Goal: Information Seeking & Learning: Learn about a topic

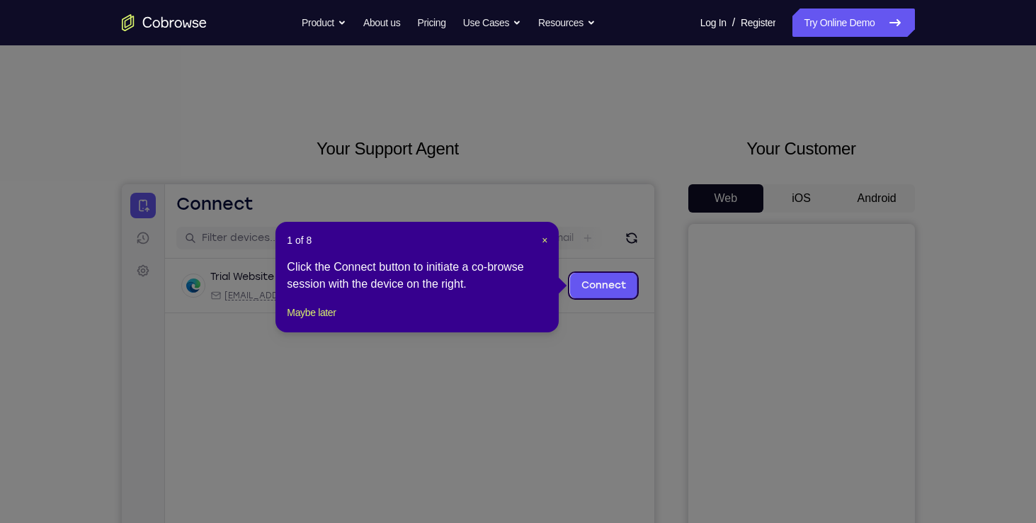
click at [548, 242] on div "1 of 8 × Click the Connect button to initiate a co-browse session with the devi…" at bounding box center [416, 277] width 283 height 110
click at [535, 245] on header "1 of 8 ×" at bounding box center [417, 240] width 261 height 14
click at [542, 240] on span "×" at bounding box center [545, 239] width 6 height 11
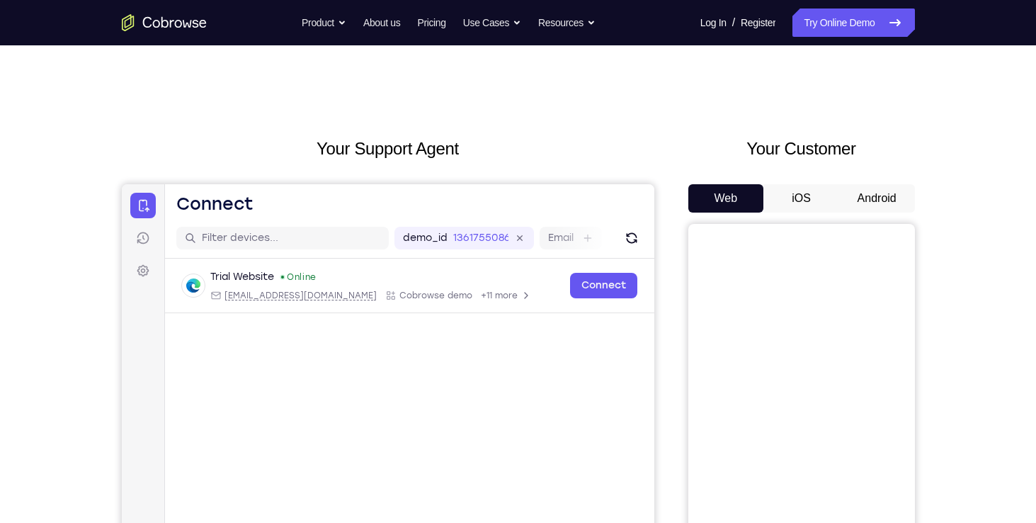
click at [876, 203] on button "Android" at bounding box center [877, 198] width 76 height 28
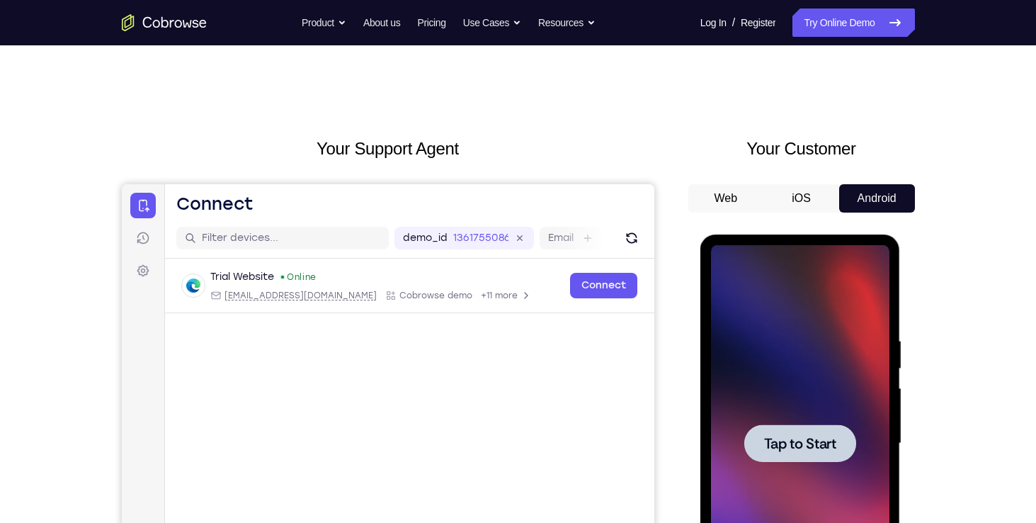
scroll to position [139, 0]
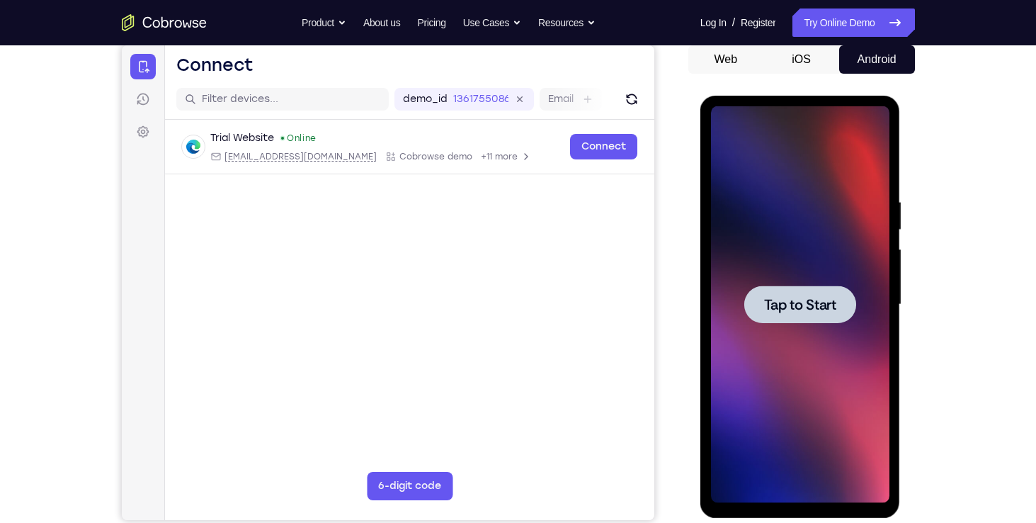
click at [836, 327] on div at bounding box center [800, 304] width 178 height 397
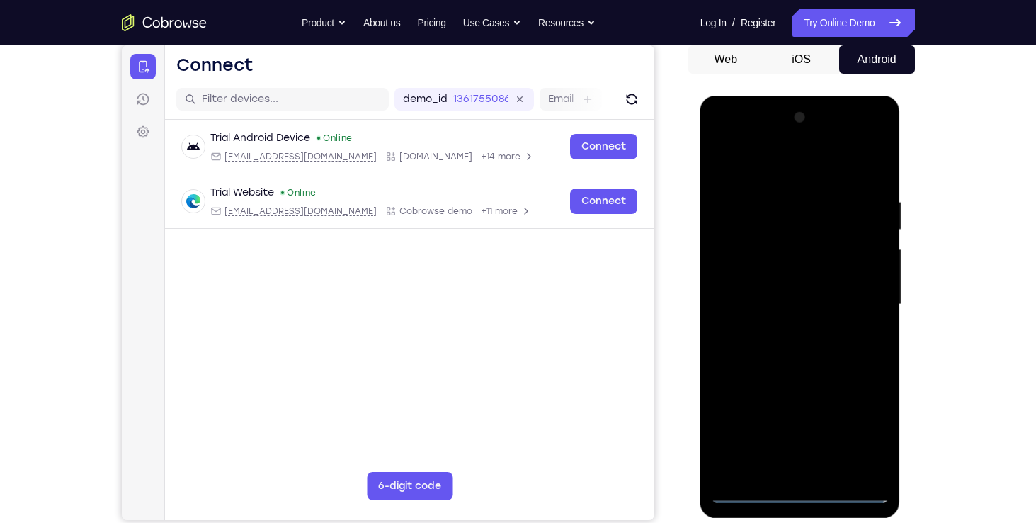
click at [808, 493] on div at bounding box center [800, 304] width 178 height 397
click at [865, 433] on div at bounding box center [800, 304] width 178 height 397
click at [725, 139] on div at bounding box center [800, 304] width 178 height 397
click at [859, 306] on div at bounding box center [800, 304] width 178 height 397
click at [779, 329] on div at bounding box center [800, 304] width 178 height 397
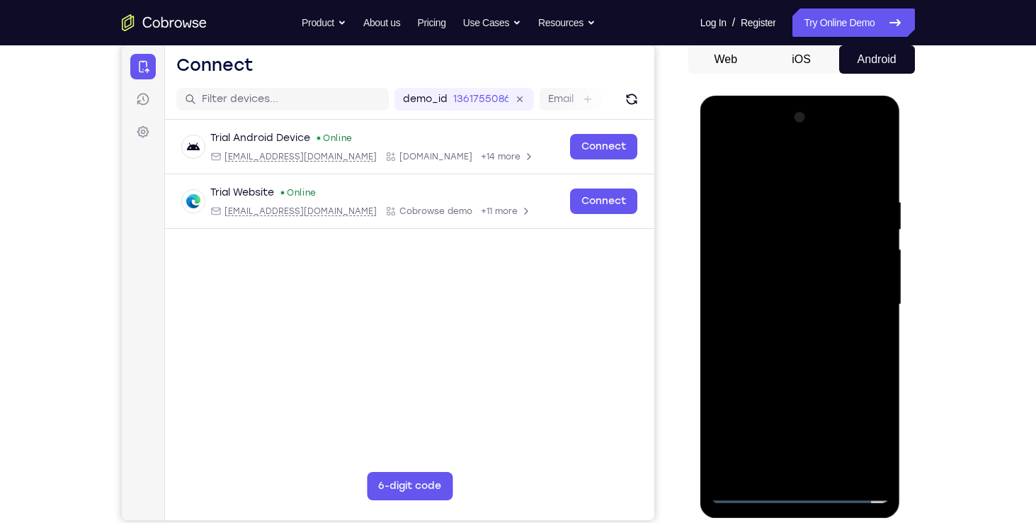
click at [787, 290] on div at bounding box center [800, 304] width 178 height 397
click at [786, 276] on div at bounding box center [800, 304] width 178 height 397
click at [873, 276] on div at bounding box center [800, 304] width 178 height 397
click at [850, 299] on div at bounding box center [800, 304] width 178 height 397
click at [876, 184] on div at bounding box center [800, 304] width 178 height 397
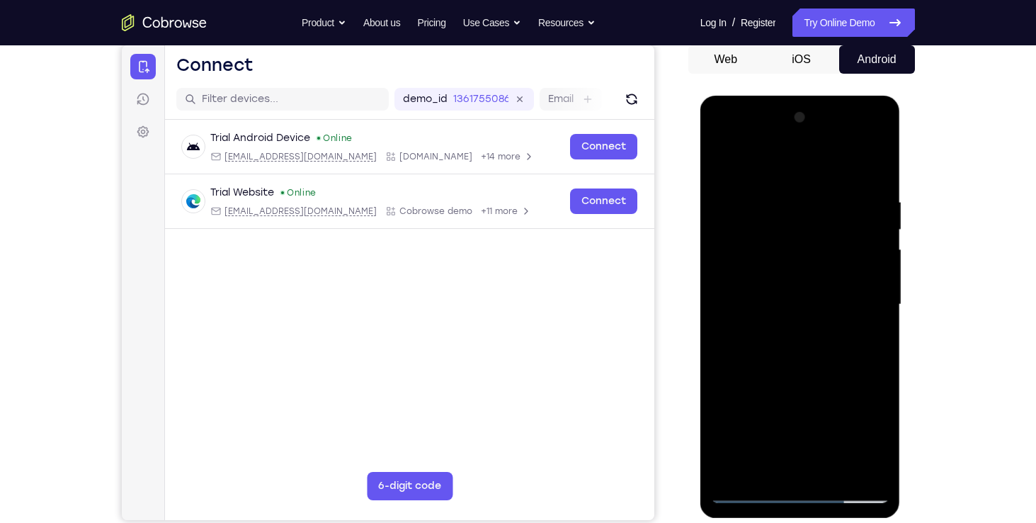
click at [825, 207] on div at bounding box center [800, 304] width 178 height 397
drag, startPoint x: 797, startPoint y: 166, endPoint x: 796, endPoint y: 89, distance: 77.2
click at [796, 96] on html "Online web based iOS Simulators and Android Emulators. Run iPhone, iPad, Mobile…" at bounding box center [801, 308] width 202 height 425
click at [865, 336] on div at bounding box center [800, 304] width 178 height 397
click at [726, 367] on div at bounding box center [800, 304] width 178 height 397
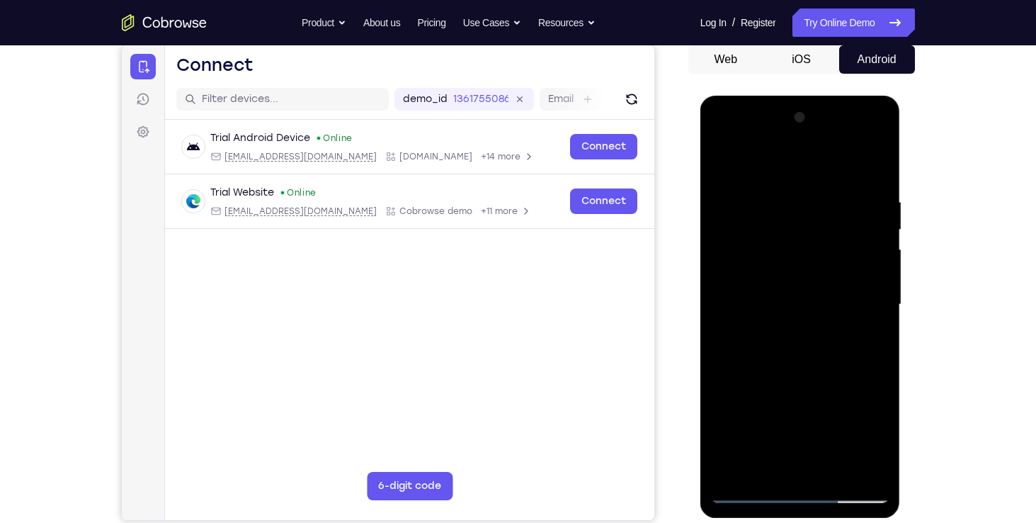
click at [879, 469] on div at bounding box center [800, 304] width 178 height 397
click at [874, 166] on div at bounding box center [800, 304] width 178 height 397
drag, startPoint x: 860, startPoint y: 190, endPoint x: 771, endPoint y: 212, distance: 91.0
click at [771, 212] on div at bounding box center [800, 304] width 178 height 397
click at [819, 194] on div at bounding box center [800, 304] width 178 height 397
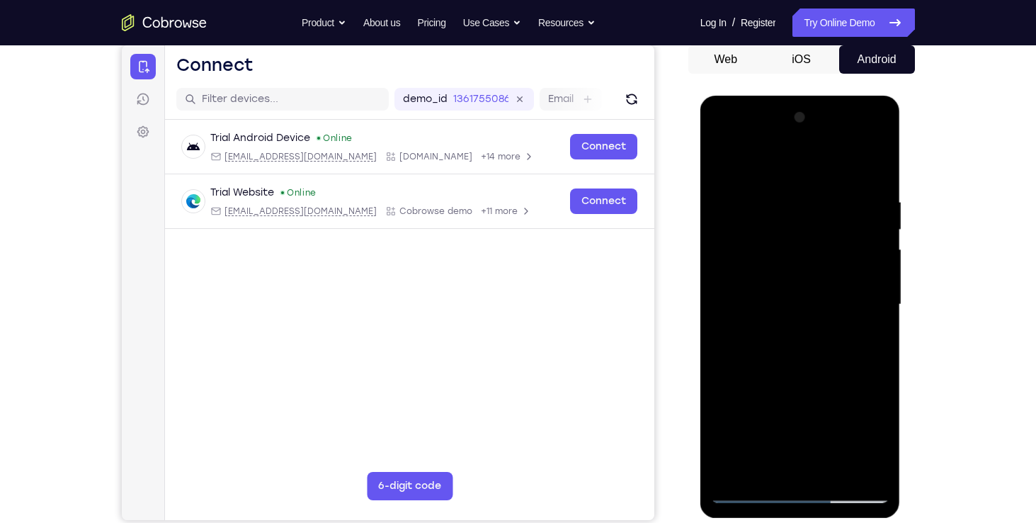
click at [852, 468] on div at bounding box center [800, 304] width 178 height 397
click at [853, 263] on div at bounding box center [800, 304] width 178 height 397
click at [861, 466] on div at bounding box center [800, 304] width 178 height 397
click at [872, 170] on div at bounding box center [800, 304] width 178 height 397
click at [829, 472] on div at bounding box center [800, 304] width 178 height 397
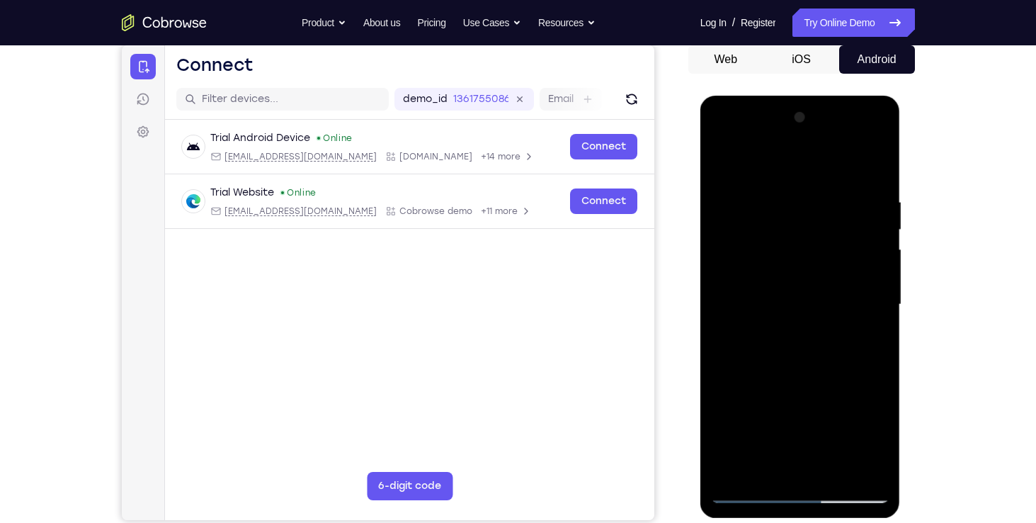
click at [814, 378] on div at bounding box center [800, 304] width 178 height 397
click at [846, 298] on div at bounding box center [800, 304] width 178 height 397
click at [743, 438] on div at bounding box center [800, 304] width 178 height 397
click at [788, 468] on div at bounding box center [800, 304] width 178 height 397
click at [872, 337] on div at bounding box center [800, 304] width 178 height 397
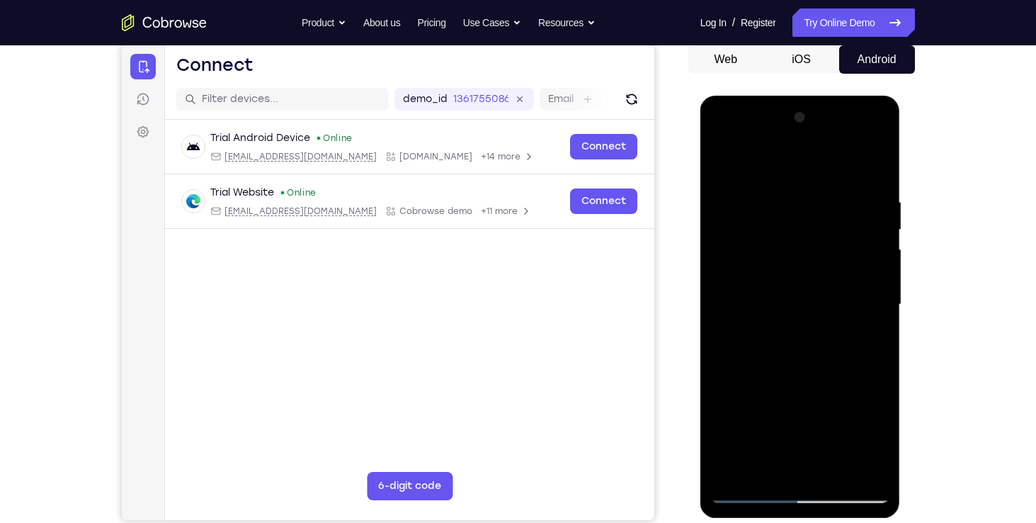
click at [761, 166] on div at bounding box center [800, 304] width 178 height 397
drag, startPoint x: 860, startPoint y: 258, endPoint x: 866, endPoint y: 169, distance: 89.4
click at [866, 169] on div at bounding box center [800, 304] width 178 height 397
click at [792, 330] on div at bounding box center [800, 304] width 178 height 397
click at [727, 161] on div at bounding box center [800, 304] width 178 height 397
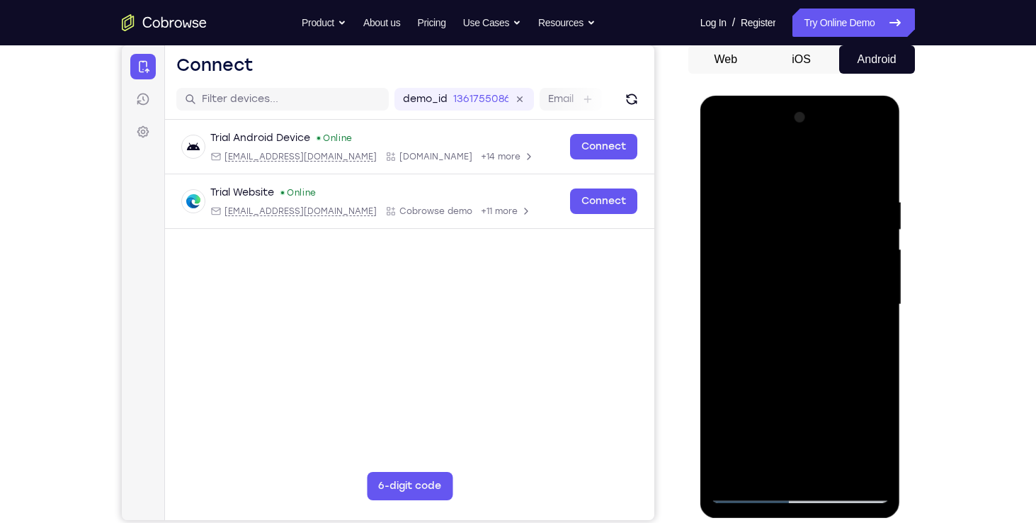
drag, startPoint x: 845, startPoint y: 181, endPoint x: 835, endPoint y: 329, distance: 148.4
click at [835, 329] on div at bounding box center [800, 304] width 178 height 397
click at [763, 253] on div at bounding box center [800, 304] width 178 height 397
click at [720, 156] on div at bounding box center [800, 304] width 178 height 397
click at [723, 162] on div at bounding box center [800, 304] width 178 height 397
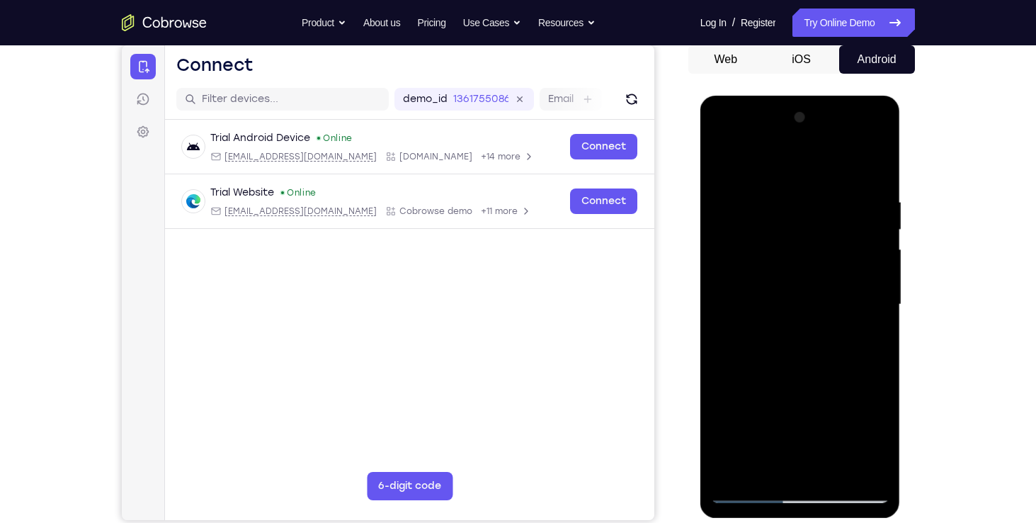
click at [782, 291] on div at bounding box center [800, 304] width 178 height 397
click at [773, 465] on div at bounding box center [800, 304] width 178 height 397
click at [868, 339] on div at bounding box center [800, 304] width 178 height 397
click at [724, 161] on div at bounding box center [800, 304] width 178 height 397
click at [781, 296] on div at bounding box center [800, 304] width 178 height 397
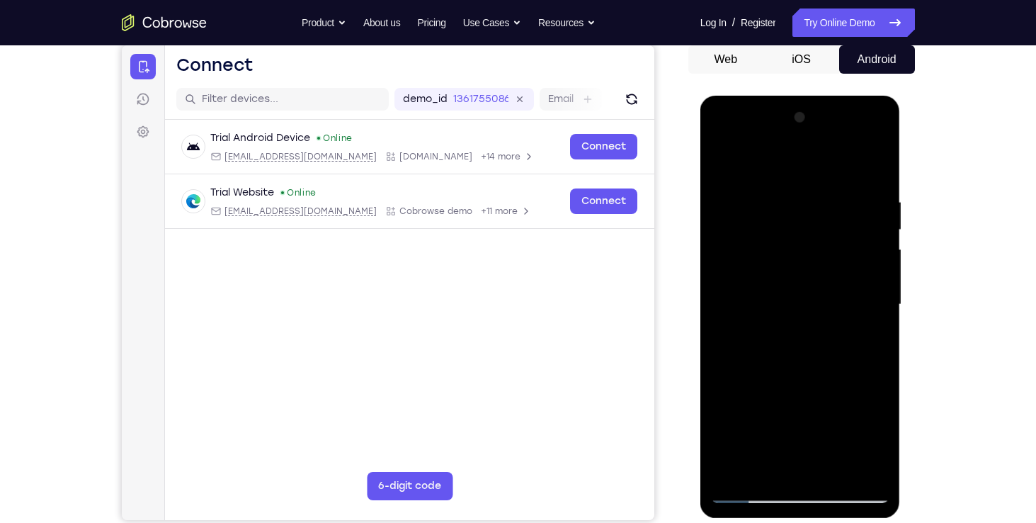
click at [791, 462] on div at bounding box center [800, 304] width 178 height 397
click at [882, 440] on div at bounding box center [800, 304] width 178 height 397
click at [867, 343] on div at bounding box center [800, 304] width 178 height 397
click at [727, 164] on div at bounding box center [800, 304] width 178 height 397
click at [836, 298] on div at bounding box center [800, 304] width 178 height 397
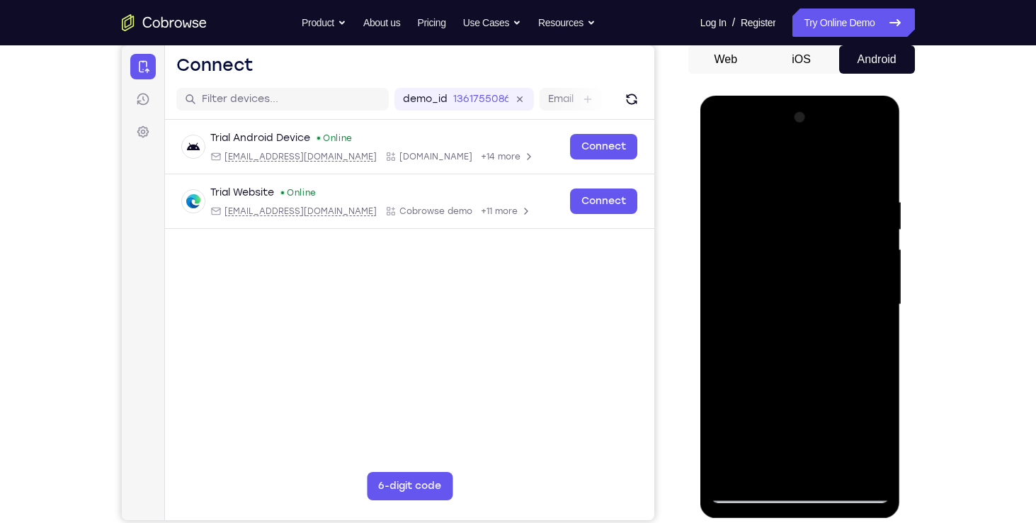
click at [775, 463] on div at bounding box center [800, 304] width 178 height 397
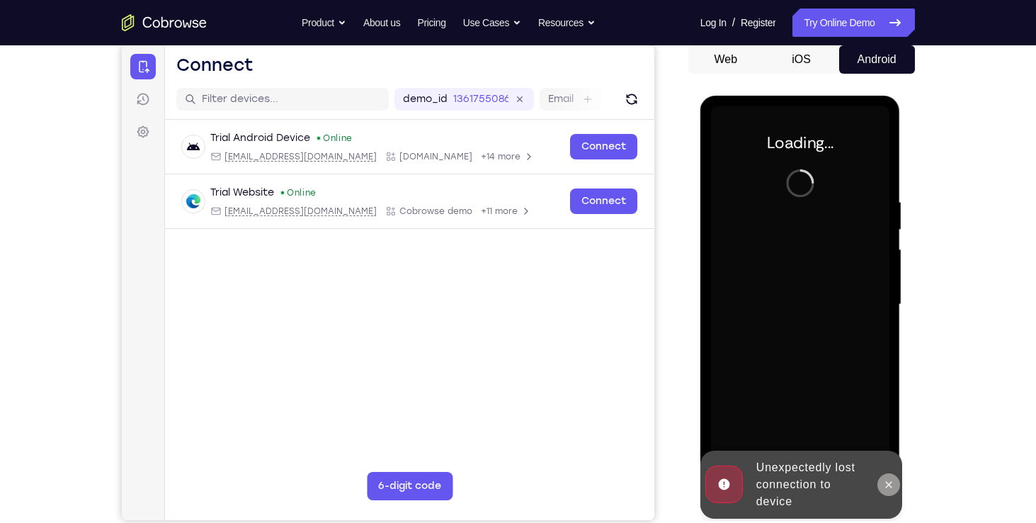
click at [888, 486] on icon at bounding box center [888, 484] width 11 height 11
